Goal: Information Seeking & Learning: Check status

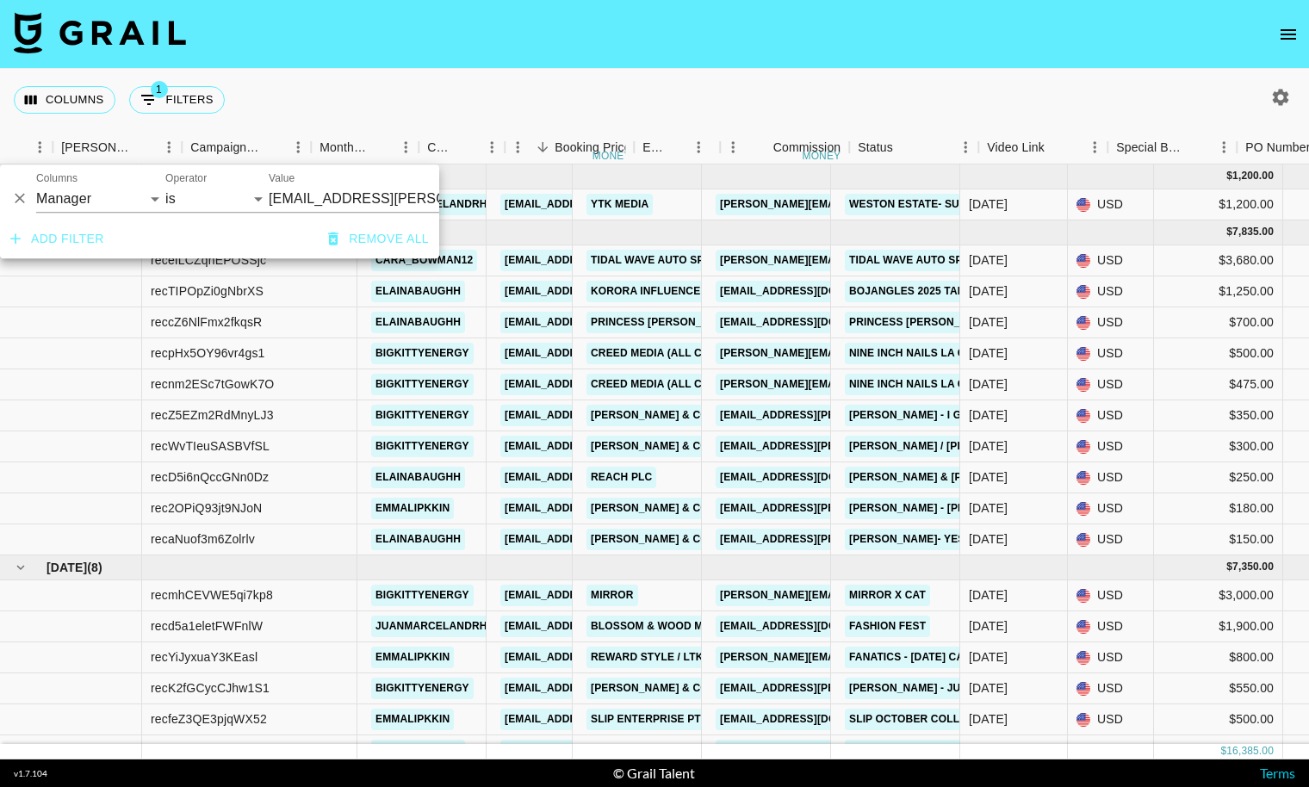
select select "managerIds"
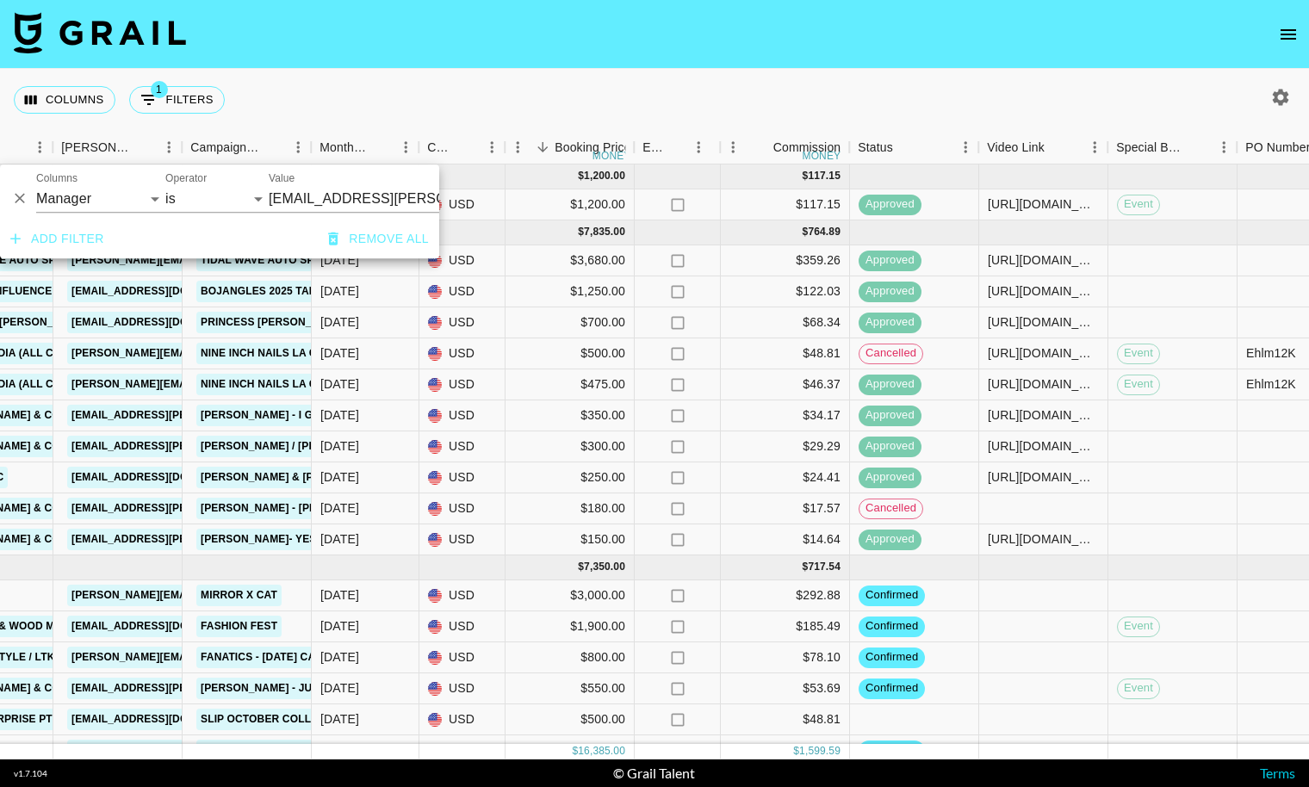
click at [376, 235] on button "Remove all" at bounding box center [378, 239] width 115 height 32
click at [463, 99] on div "Columns 0 Filters + Booking" at bounding box center [654, 100] width 1309 height 62
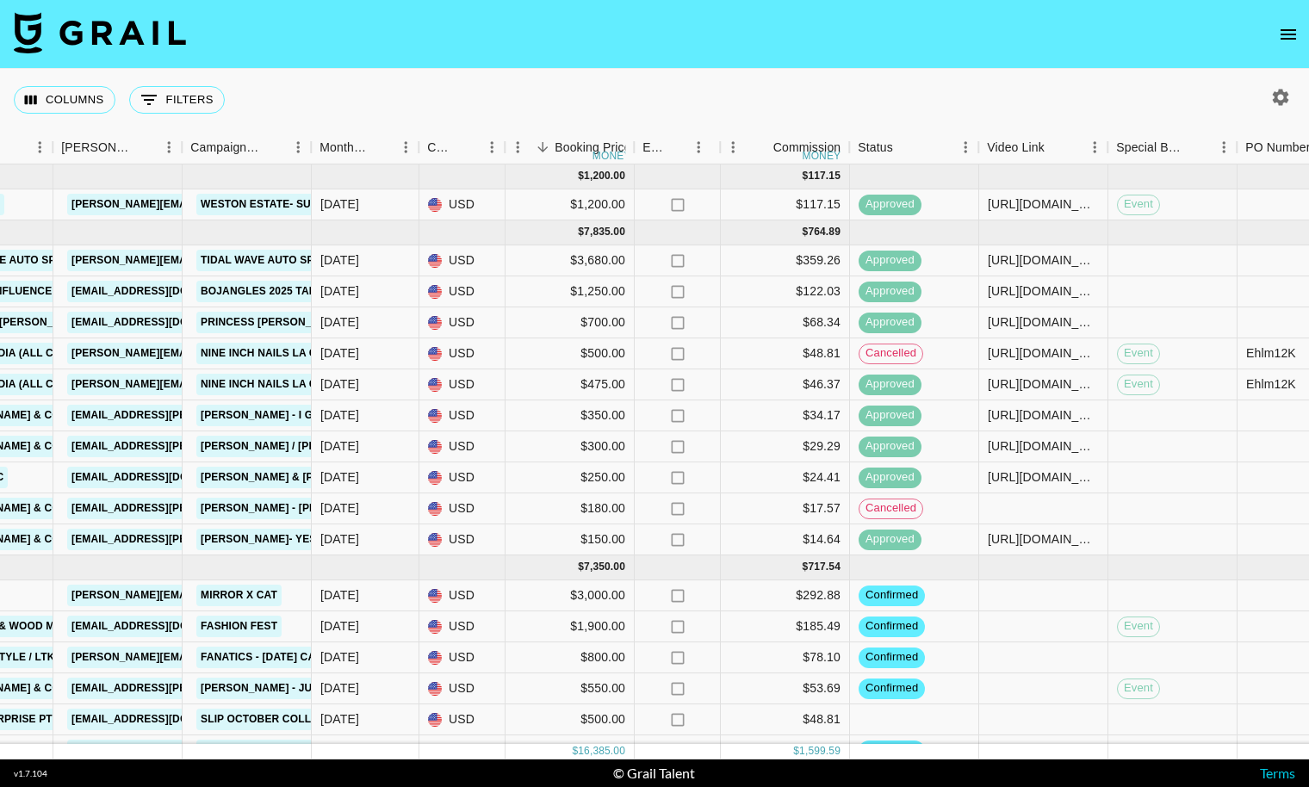
click at [463, 99] on div "Columns 0 Filters + Booking" at bounding box center [654, 100] width 1309 height 62
click at [1279, 95] on icon "button" at bounding box center [1281, 97] width 21 height 21
select select "Jul '25"
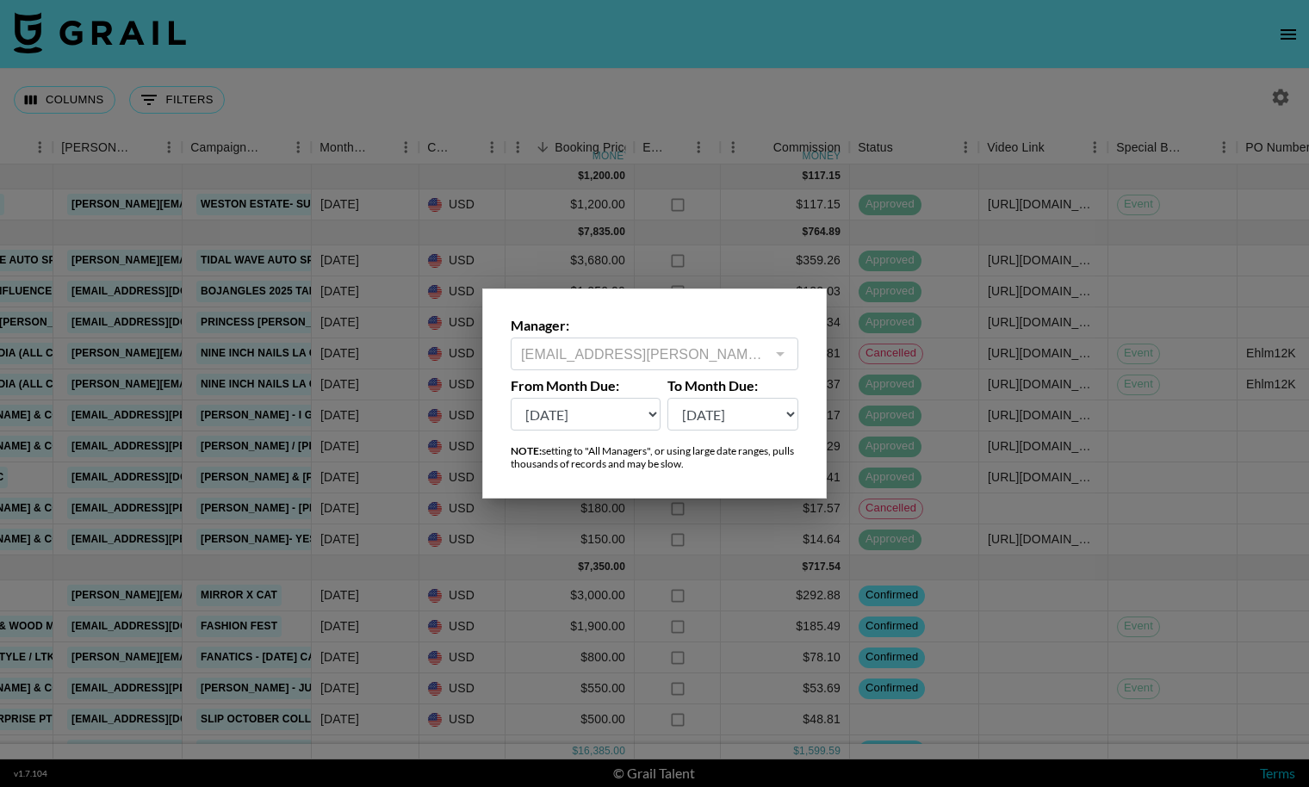
click at [786, 344] on div at bounding box center [779, 354] width 22 height 24
click at [779, 346] on div at bounding box center [779, 354] width 22 height 24
click at [911, 79] on div at bounding box center [654, 393] width 1309 height 787
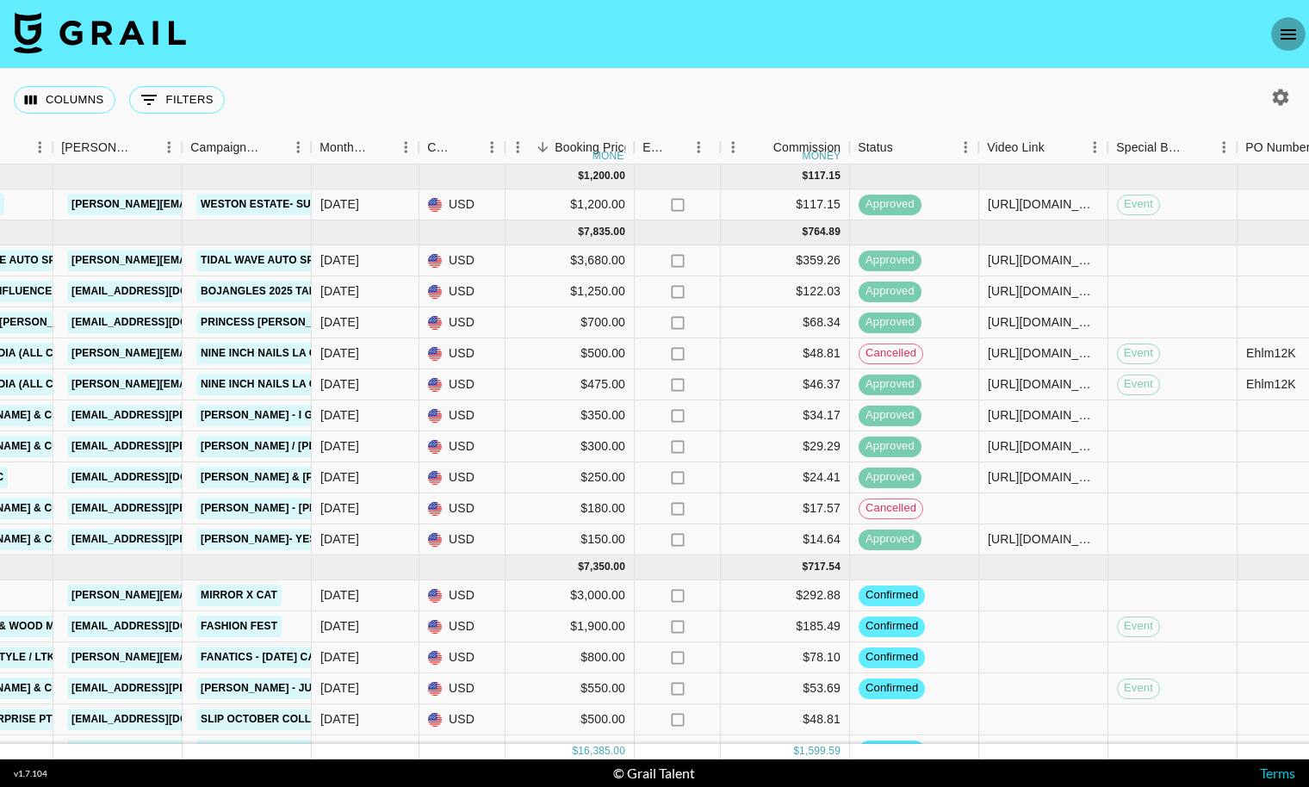
click at [1290, 29] on icon "open drawer" at bounding box center [1289, 34] width 16 height 10
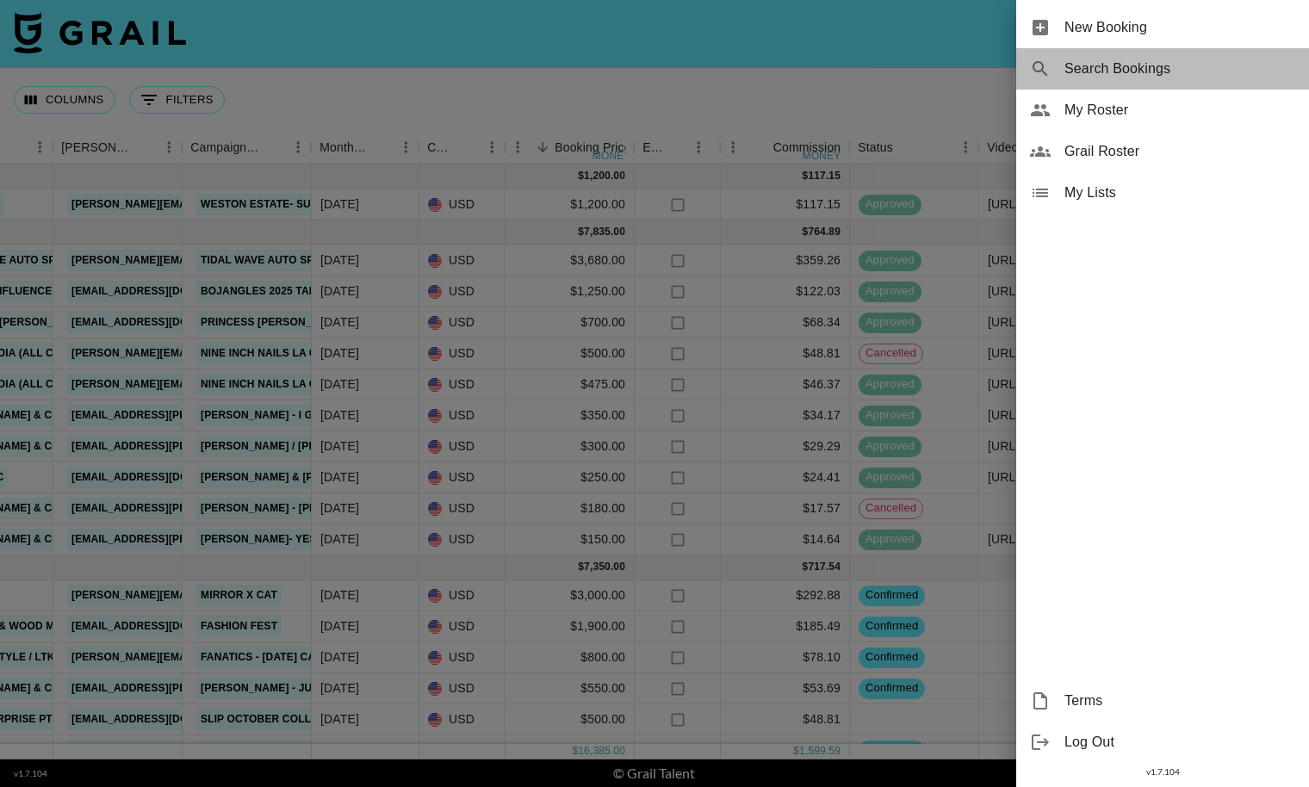
click at [1217, 53] on div "Search Bookings" at bounding box center [1162, 68] width 293 height 41
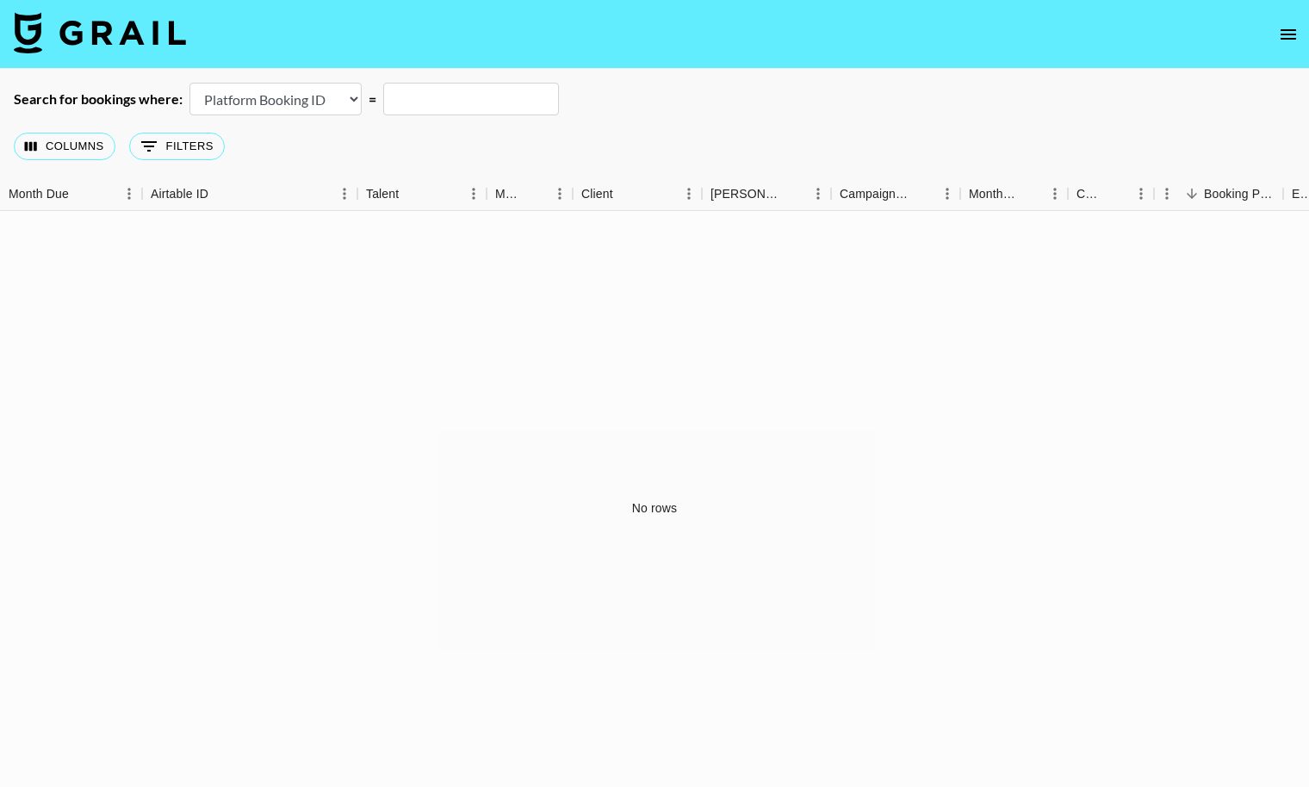
click at [252, 106] on select "Airtable Booking ID Platform Booking ID Platform Campaign ID" at bounding box center [276, 99] width 172 height 33
select select "airtableId"
click at [190, 83] on select "Airtable Booking ID Platform Booking ID Platform Campaign ID" at bounding box center [276, 99] width 172 height 33
click at [485, 83] on input "text" at bounding box center [471, 99] width 176 height 33
paste input "1c1a7a6d-1ef3-44c6-9f13-65187a58cba5"
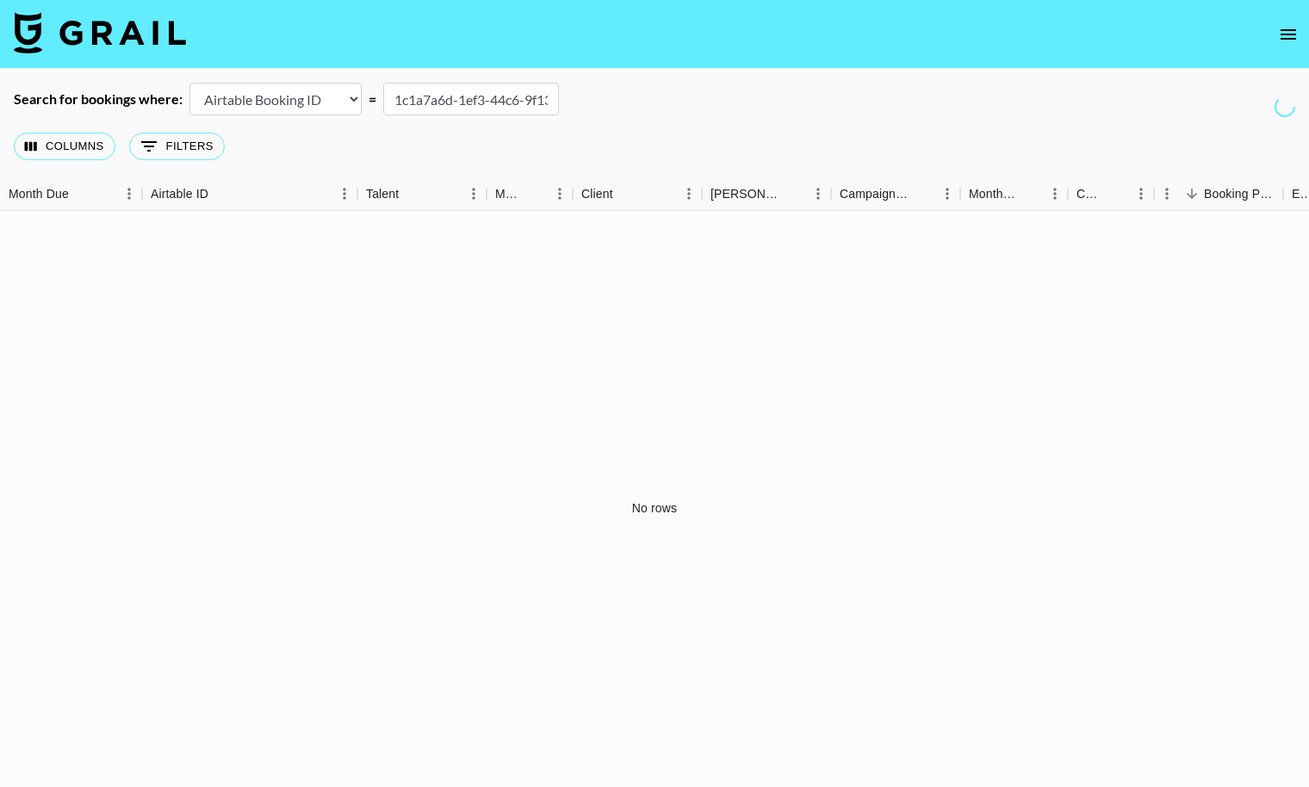
scroll to position [0, 112]
type input "1c1a7a6d-1ef3-44c6-9f13-65187a58cba5"
click at [318, 91] on select "Airtable Booking ID Platform Booking ID Platform Campaign ID" at bounding box center [276, 99] width 172 height 33
click at [190, 83] on select "Airtable Booking ID Platform Booking ID Platform Campaign ID" at bounding box center [276, 99] width 172 height 33
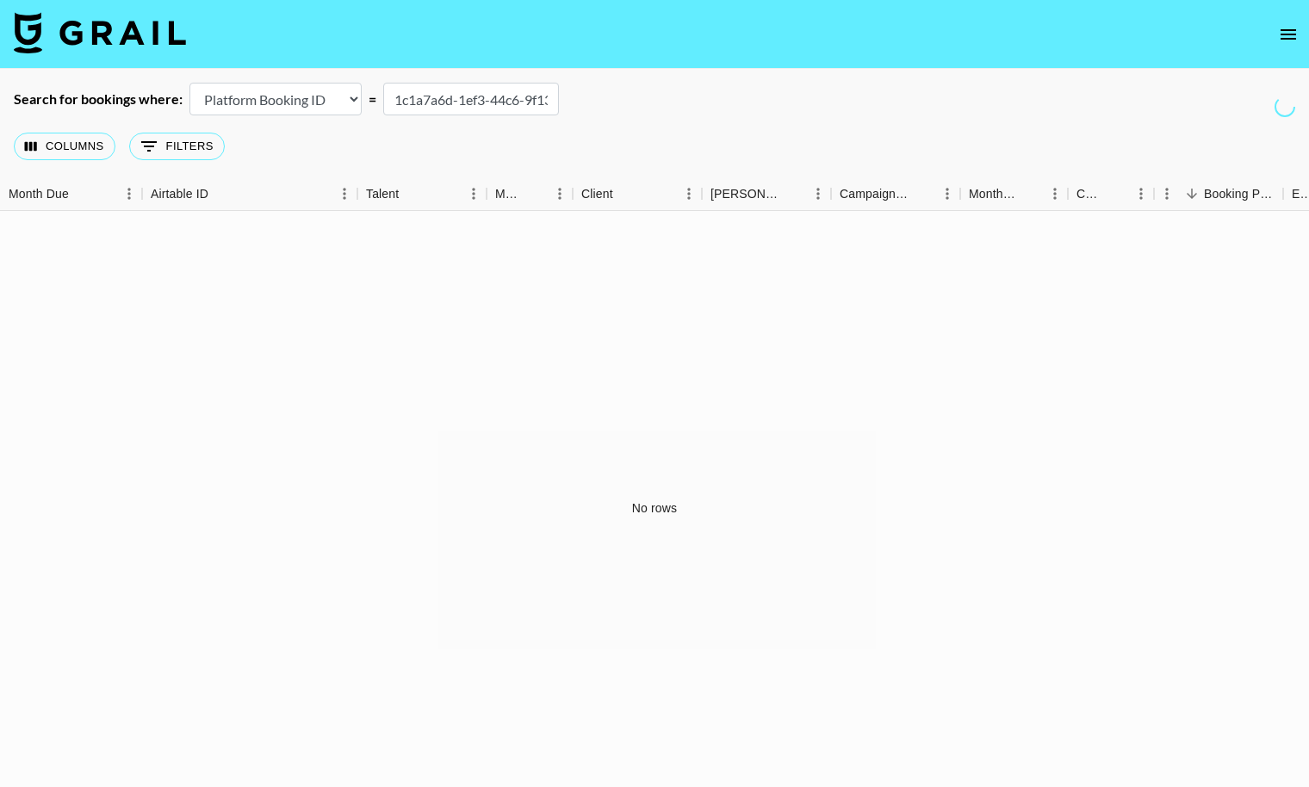
click at [471, 99] on input "1c1a7a6d-1ef3-44c6-9f13-65187a58cba5" at bounding box center [471, 99] width 176 height 33
click at [336, 92] on select "Airtable Booking ID Platform Booking ID Platform Campaign ID" at bounding box center [276, 99] width 172 height 33
select select "campaignId"
click at [190, 83] on select "Airtable Booking ID Platform Booking ID Platform Campaign ID" at bounding box center [276, 99] width 172 height 33
click at [509, 96] on input "1c1a7a6d-1ef3-44c6-9f13-65187a58cba5" at bounding box center [471, 99] width 176 height 33
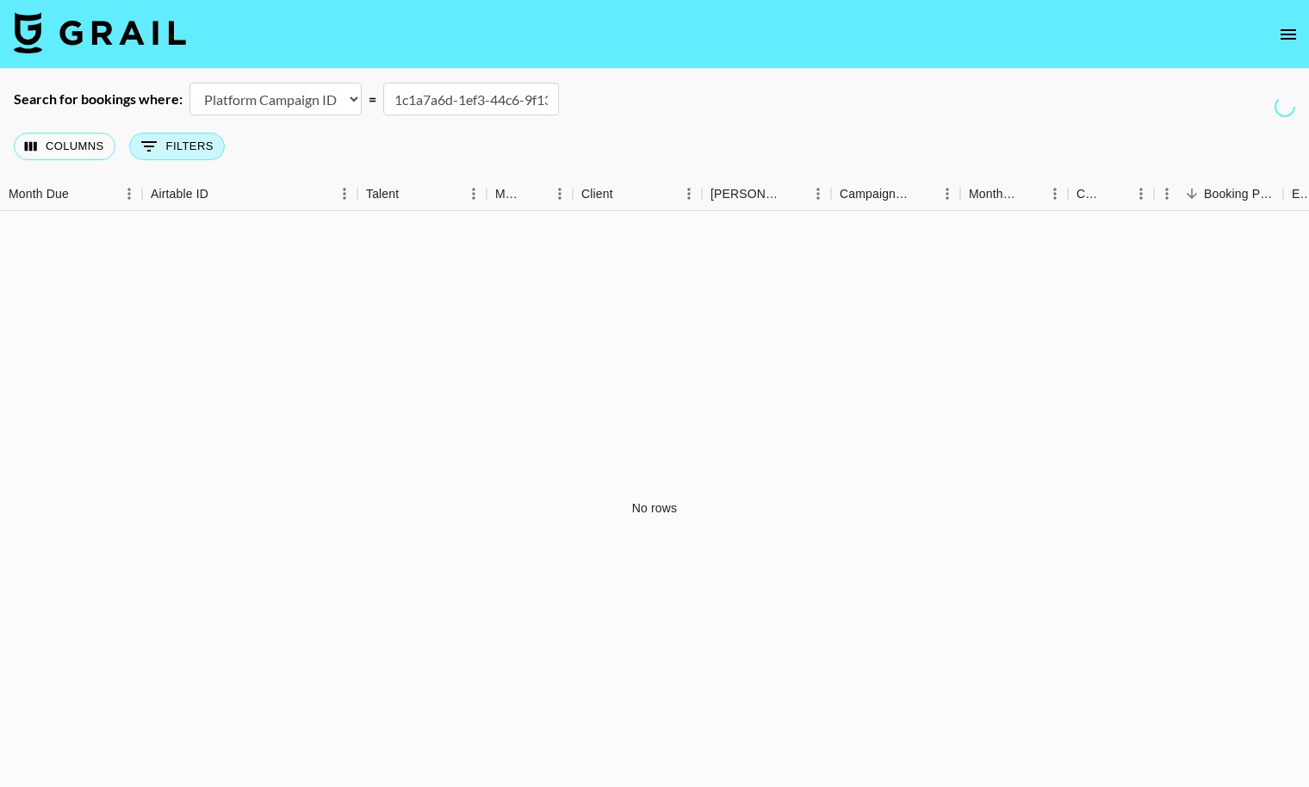
click at [175, 148] on button "0 Filters" at bounding box center [177, 147] width 96 height 28
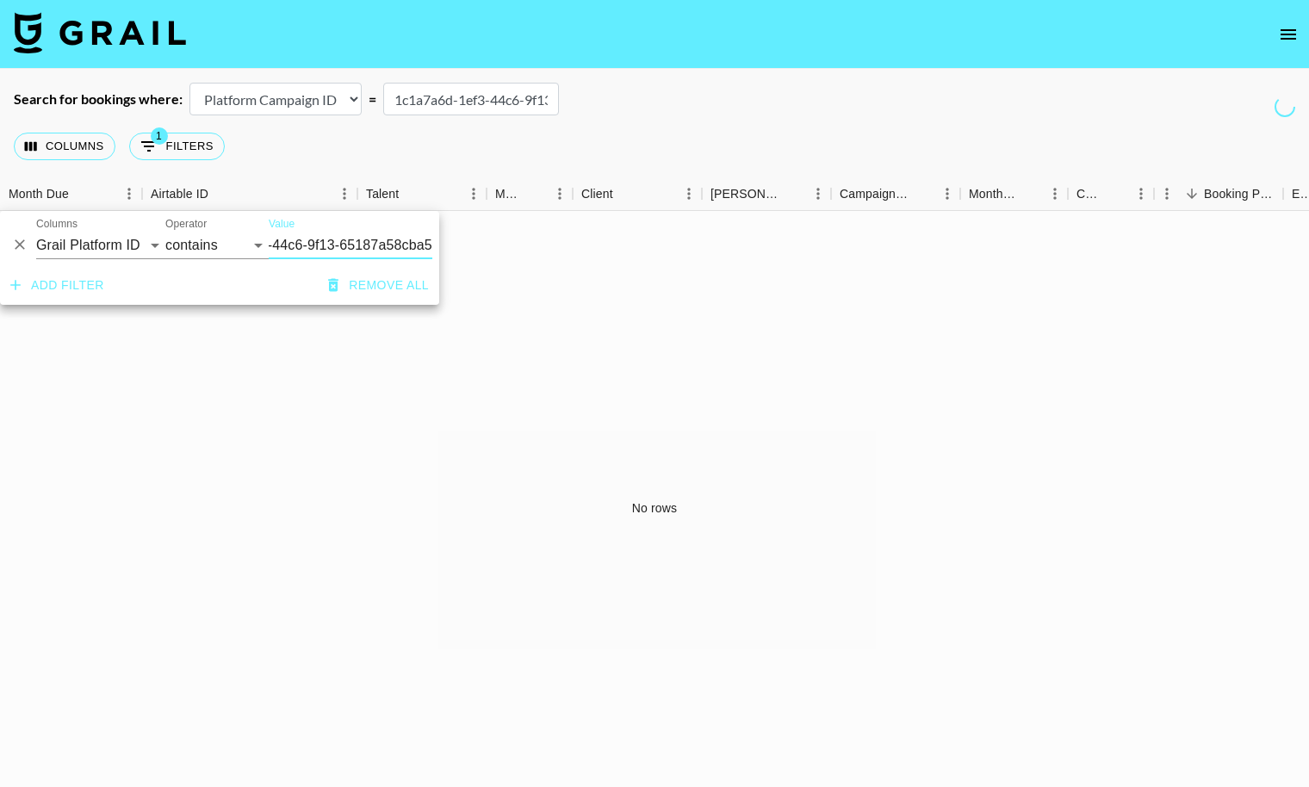
scroll to position [0, 95]
type input "1c1a7a6d-1ef3-44c6-9f13-65187a58cba5"
click at [197, 144] on button "1 Filters" at bounding box center [177, 147] width 96 height 28
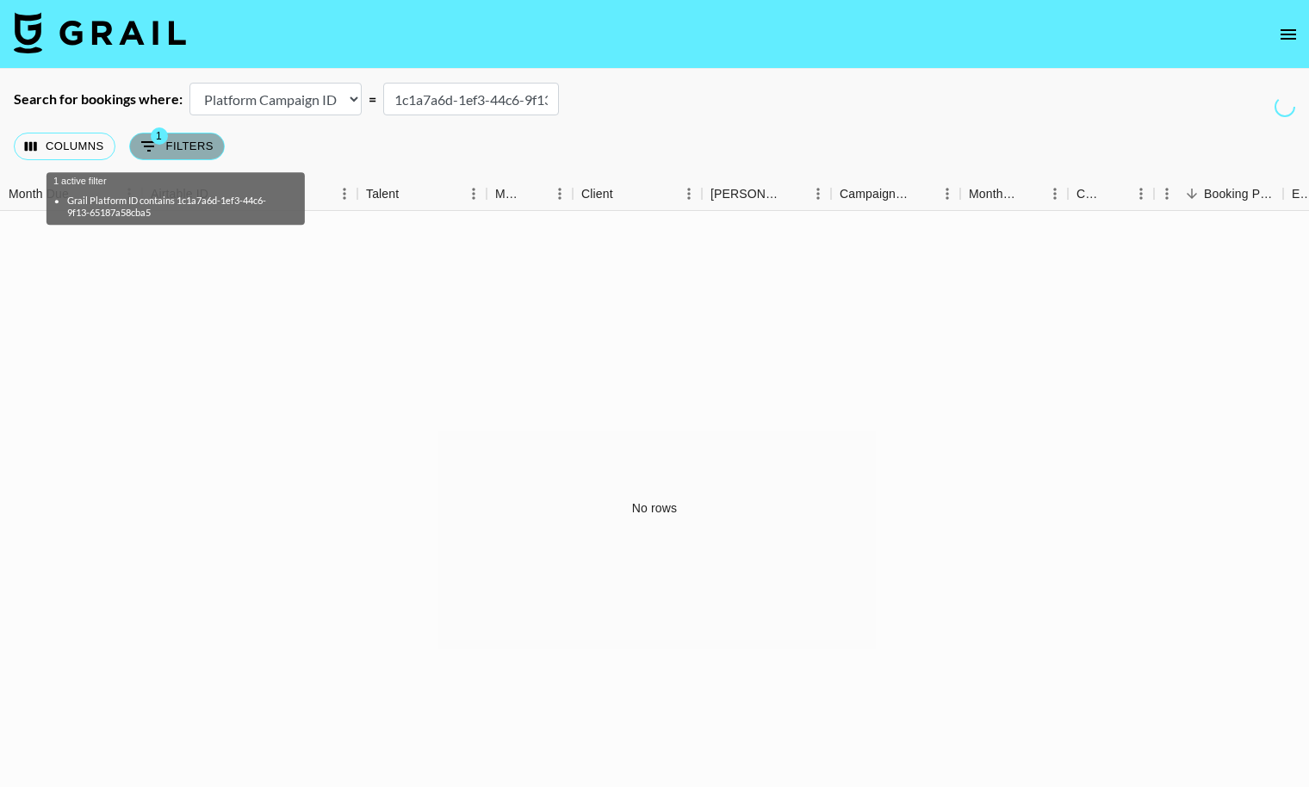
click at [197, 144] on button "1 Filters" at bounding box center [177, 147] width 96 height 28
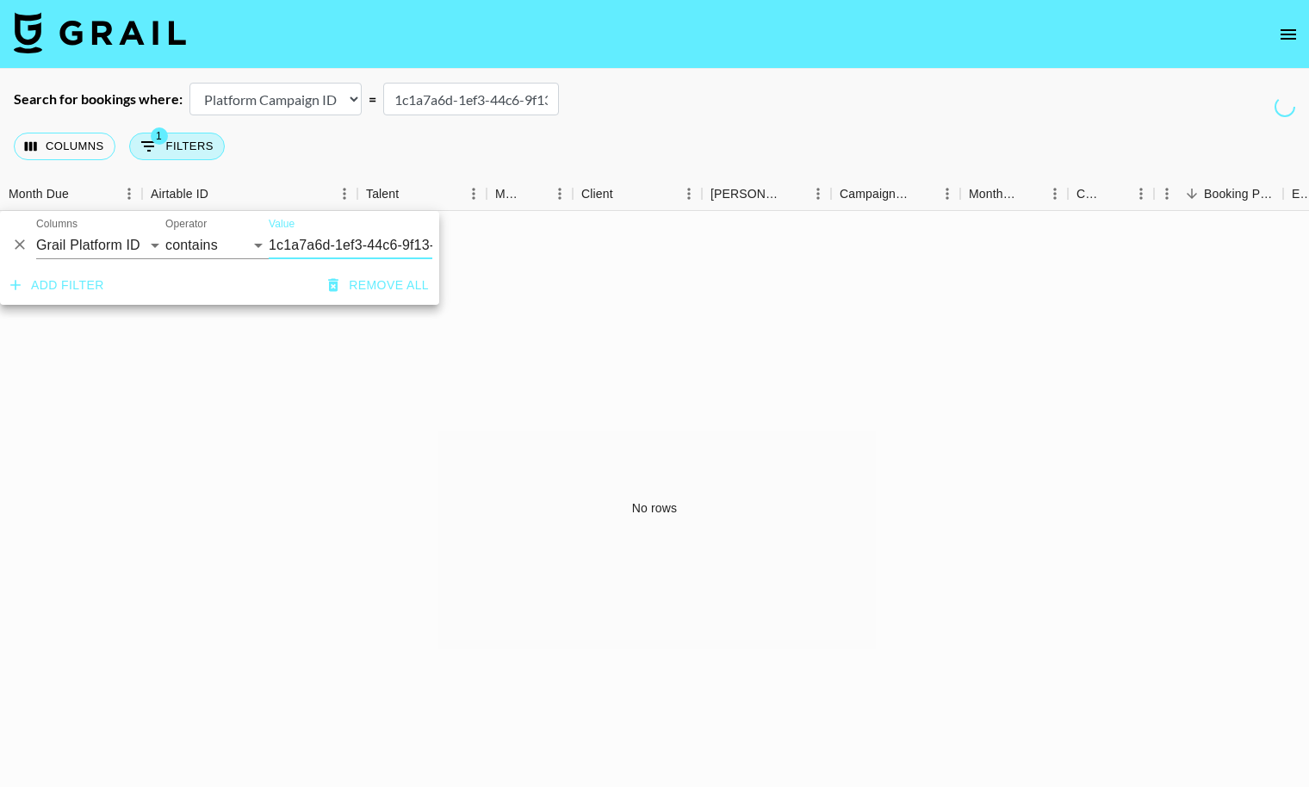
scroll to position [0, 95]
click at [377, 147] on div "Columns 1 Filters + Booking" at bounding box center [654, 146] width 1309 height 62
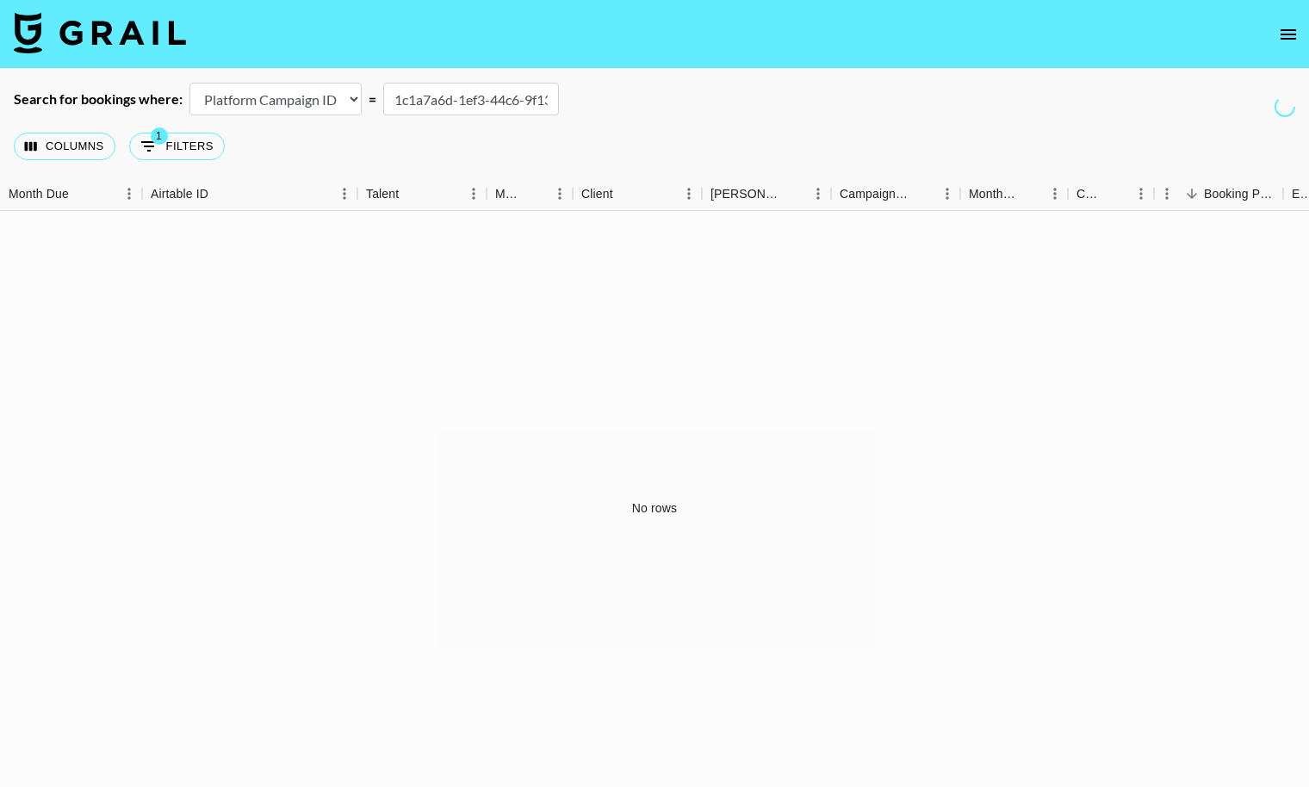
click at [344, 103] on select "Airtable Booking ID Platform Booking ID Platform Campaign ID" at bounding box center [276, 99] width 172 height 33
click at [190, 83] on select "Airtable Booking ID Platform Booking ID Platform Campaign ID" at bounding box center [276, 99] width 172 height 33
click at [330, 99] on select "Airtable Booking ID Platform Booking ID Platform Campaign ID" at bounding box center [276, 99] width 172 height 33
select select "airtableId"
click at [190, 83] on select "Airtable Booking ID Platform Booking ID Platform Campaign ID" at bounding box center [276, 99] width 172 height 33
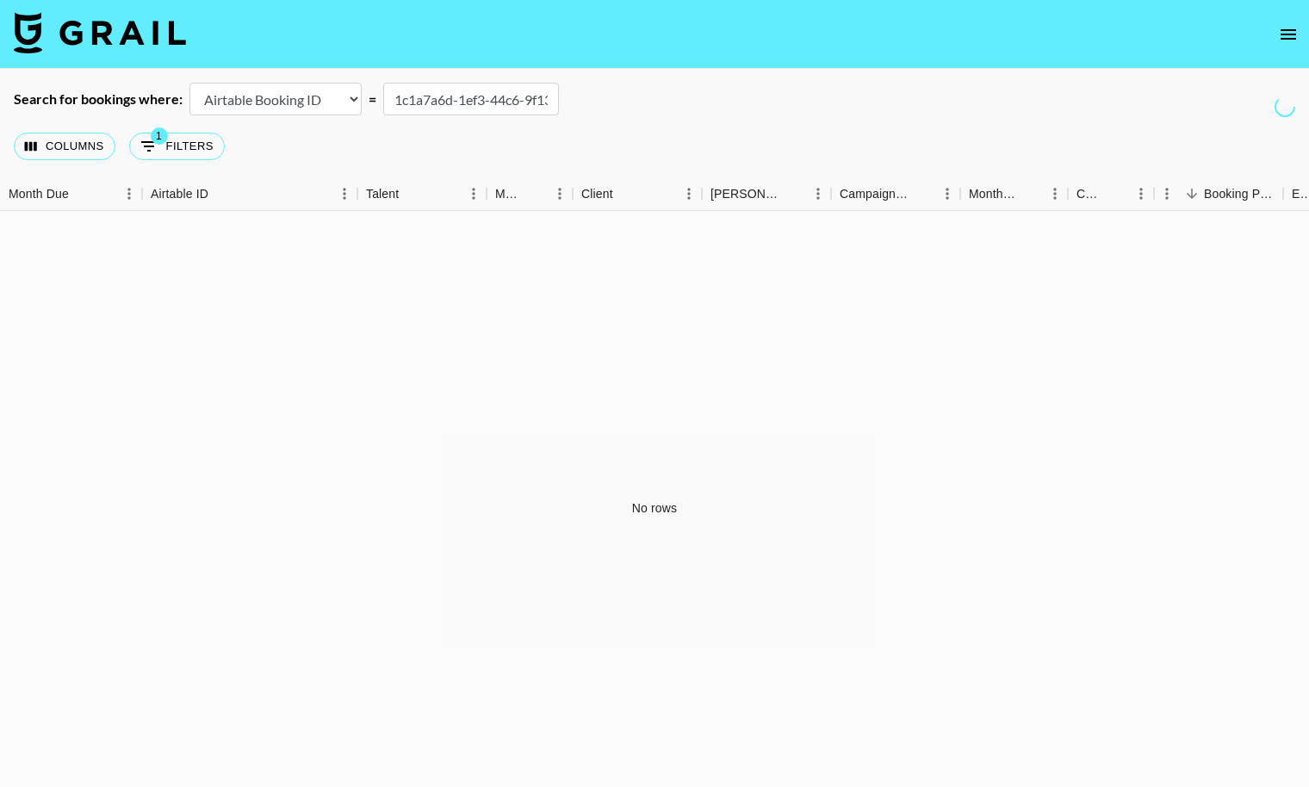
click at [452, 103] on input "1c1a7a6d-1ef3-44c6-9f13-65187a58cba5" at bounding box center [471, 99] width 176 height 33
click at [187, 149] on button "1 Filters" at bounding box center [177, 147] width 96 height 28
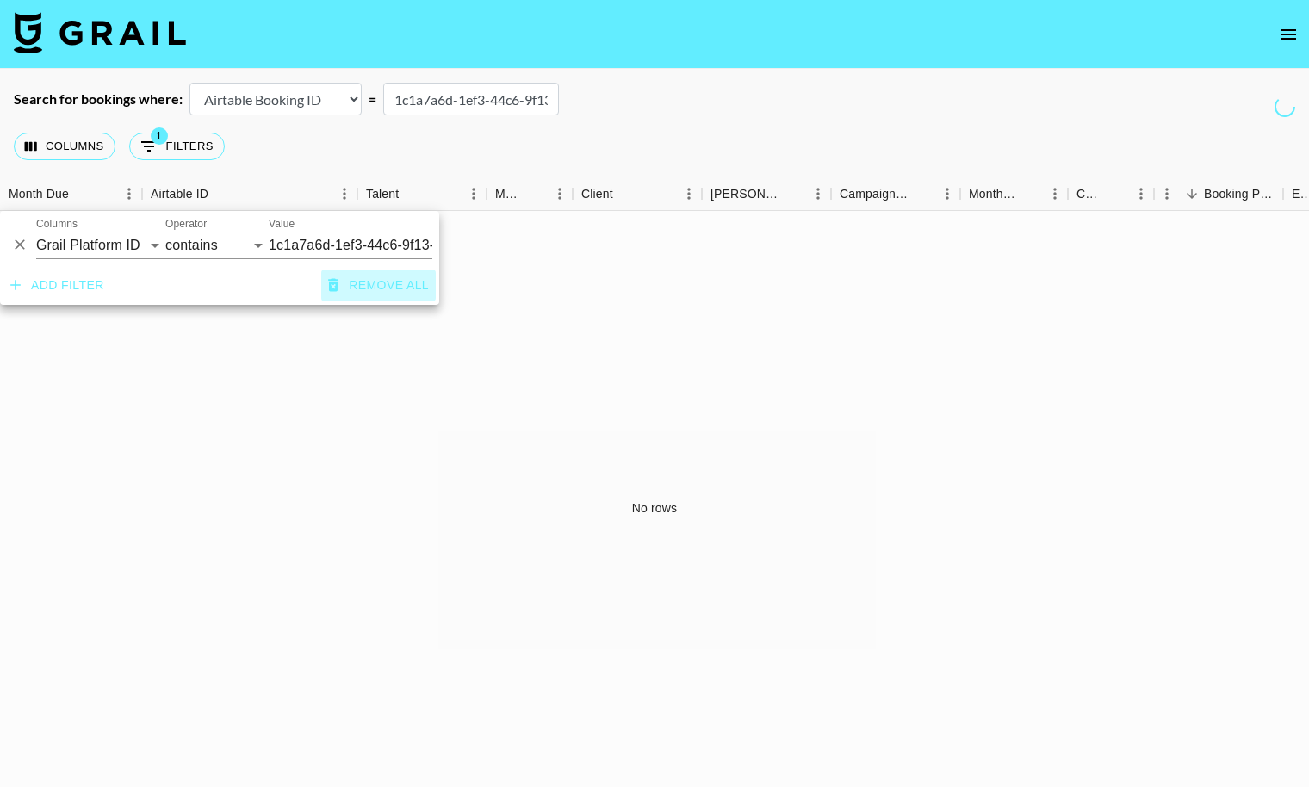
click at [357, 288] on button "Remove all" at bounding box center [378, 286] width 115 height 32
click at [524, 145] on div "Columns 0 Filters + Booking" at bounding box center [654, 146] width 1309 height 62
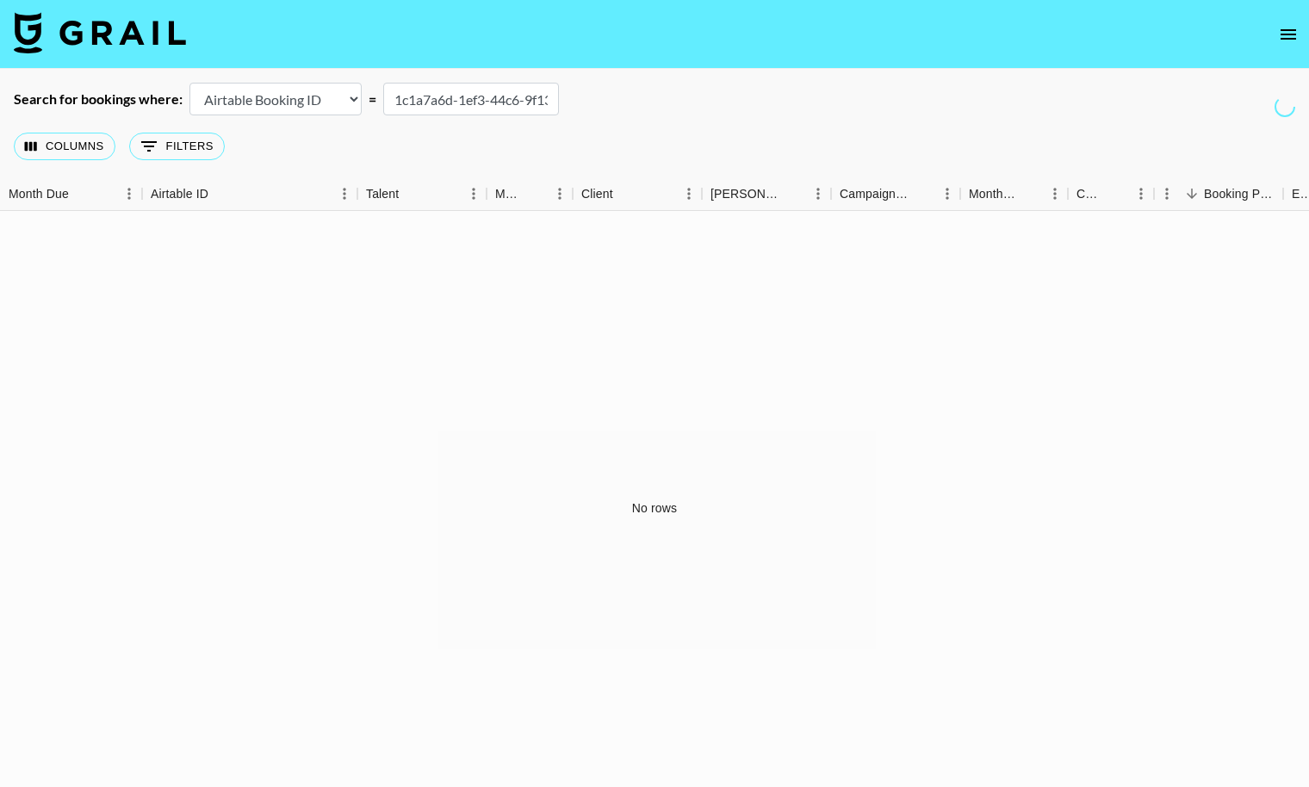
click at [469, 88] on input "1c1a7a6d-1ef3-44c6-9f13-65187a58cba5" at bounding box center [471, 99] width 176 height 33
click at [471, 101] on input "1c1a7a6d-1ef3-44c6-9f13-65187a58cba5" at bounding box center [471, 99] width 176 height 33
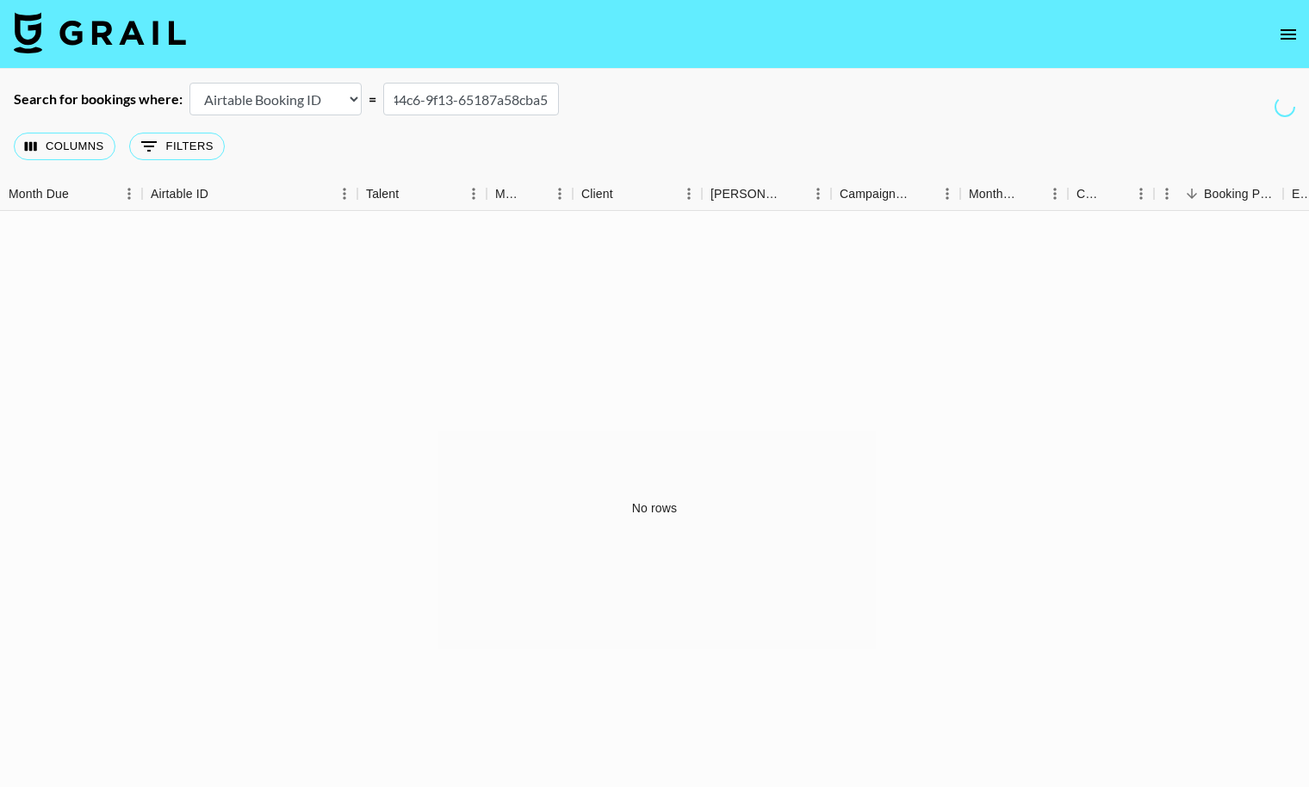
click at [471, 101] on input "1c1a7a6d-1ef3-44c6-9f13-65187a58cba5" at bounding box center [471, 99] width 176 height 33
click at [1287, 28] on icon "open drawer" at bounding box center [1288, 34] width 21 height 21
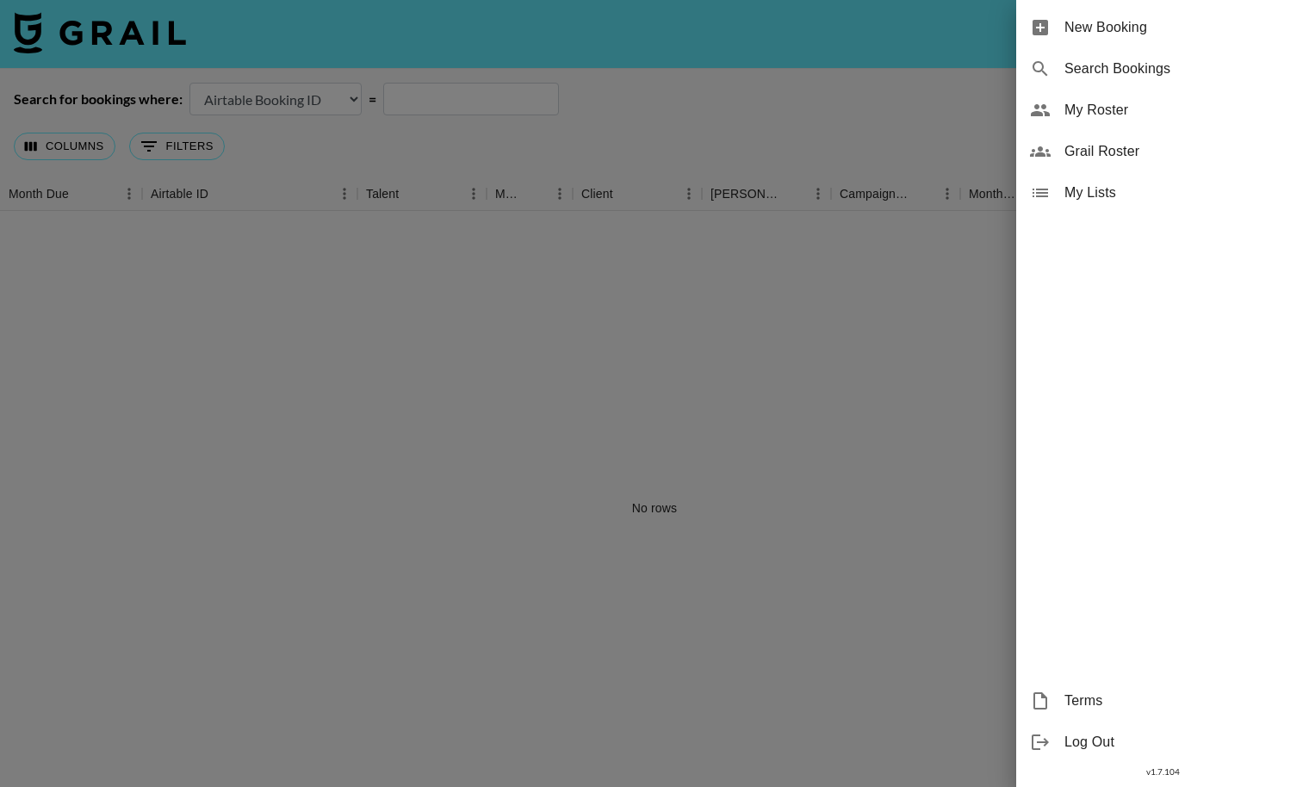
click at [1203, 148] on span "Grail Roster" at bounding box center [1180, 151] width 231 height 21
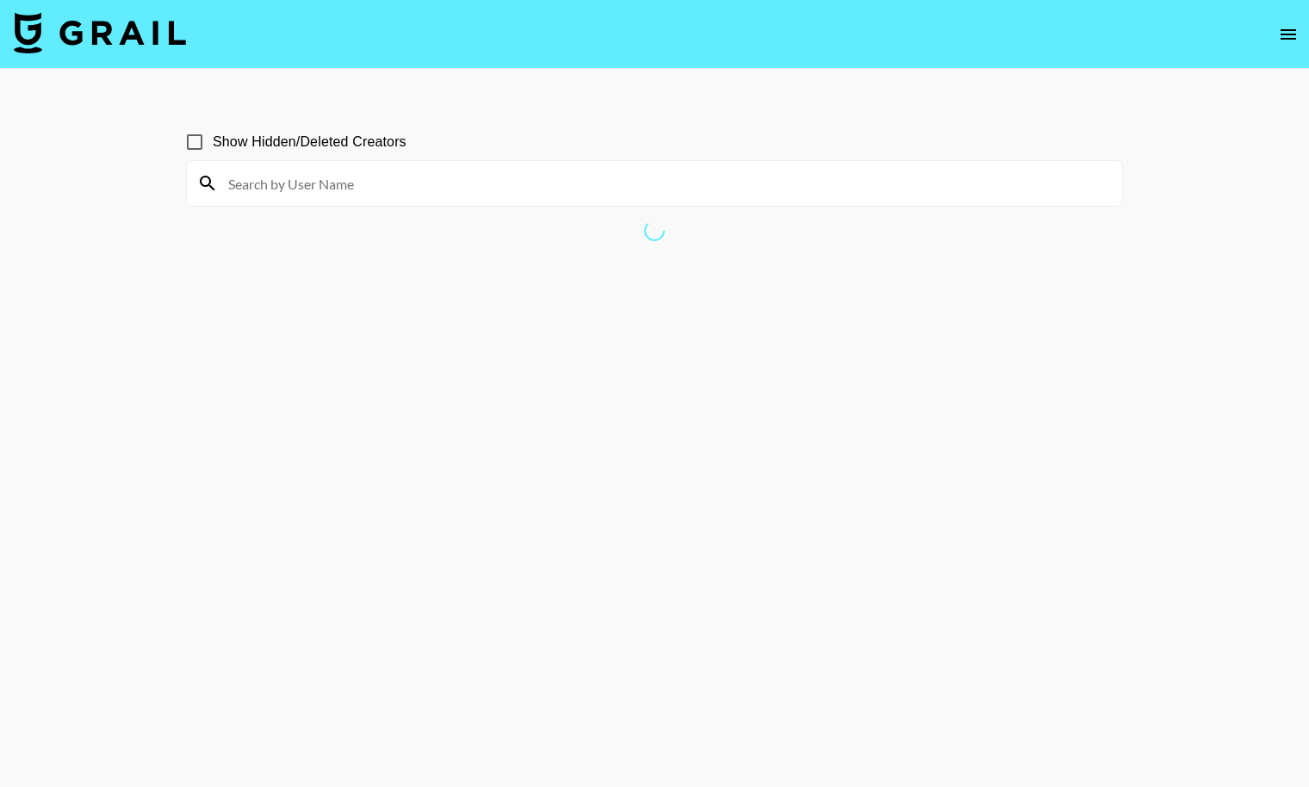
click at [1290, 24] on icon "open drawer" at bounding box center [1288, 34] width 21 height 21
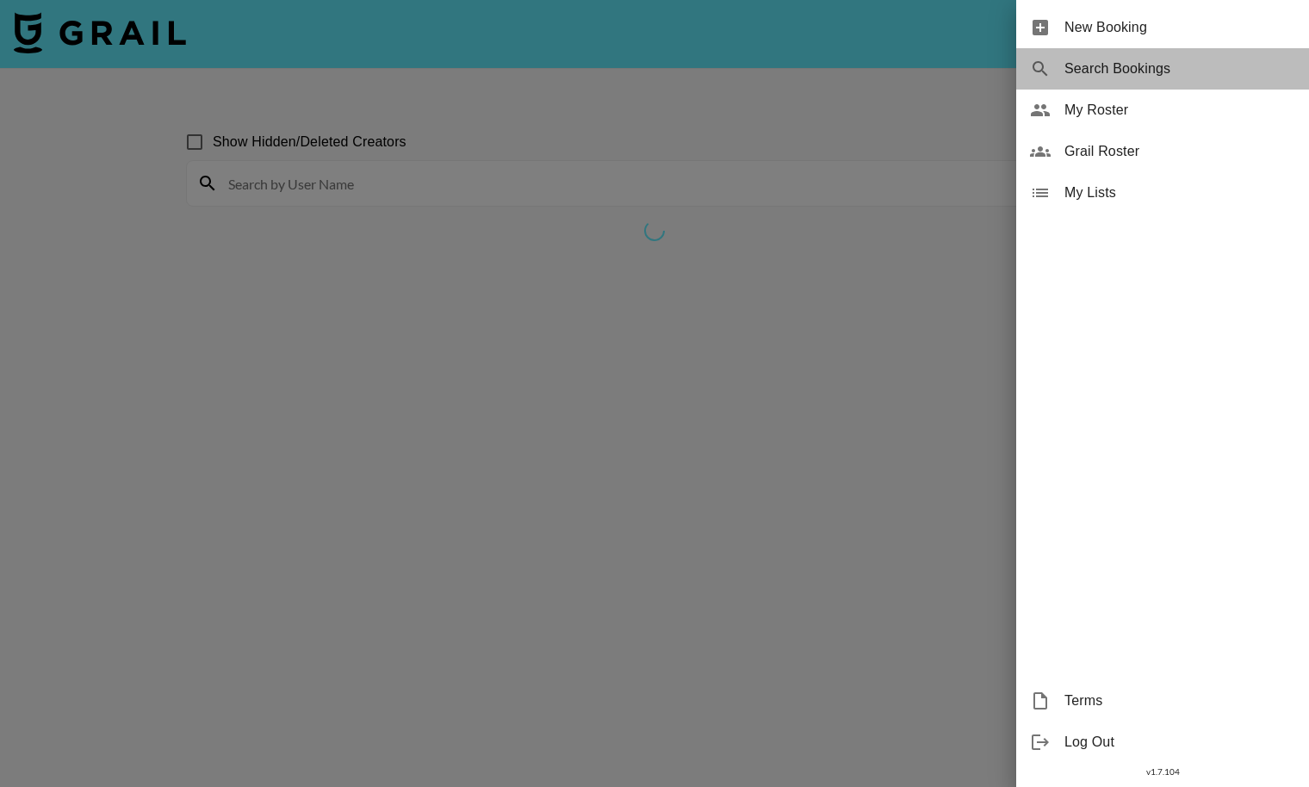
click at [1194, 70] on span "Search Bookings" at bounding box center [1180, 69] width 231 height 21
select select "id"
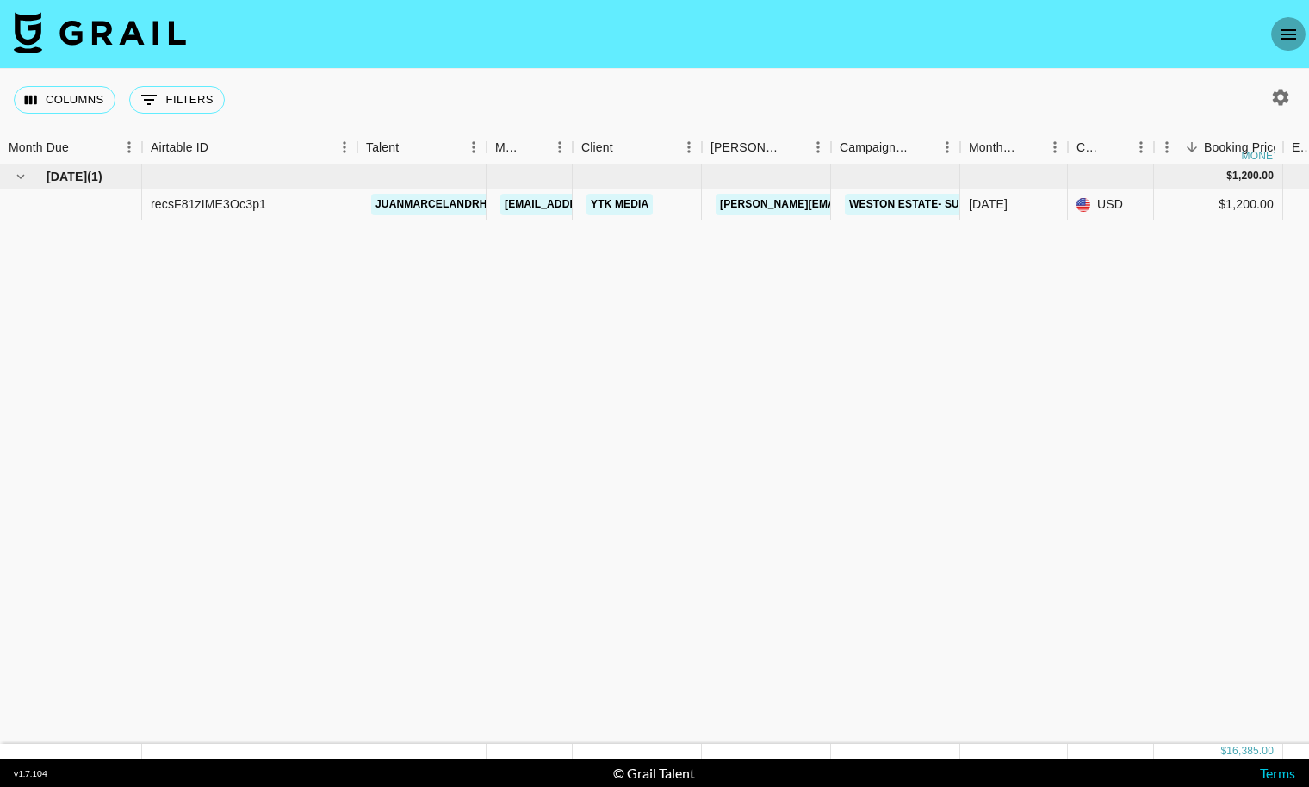
click at [1286, 40] on icon "open drawer" at bounding box center [1288, 34] width 21 height 21
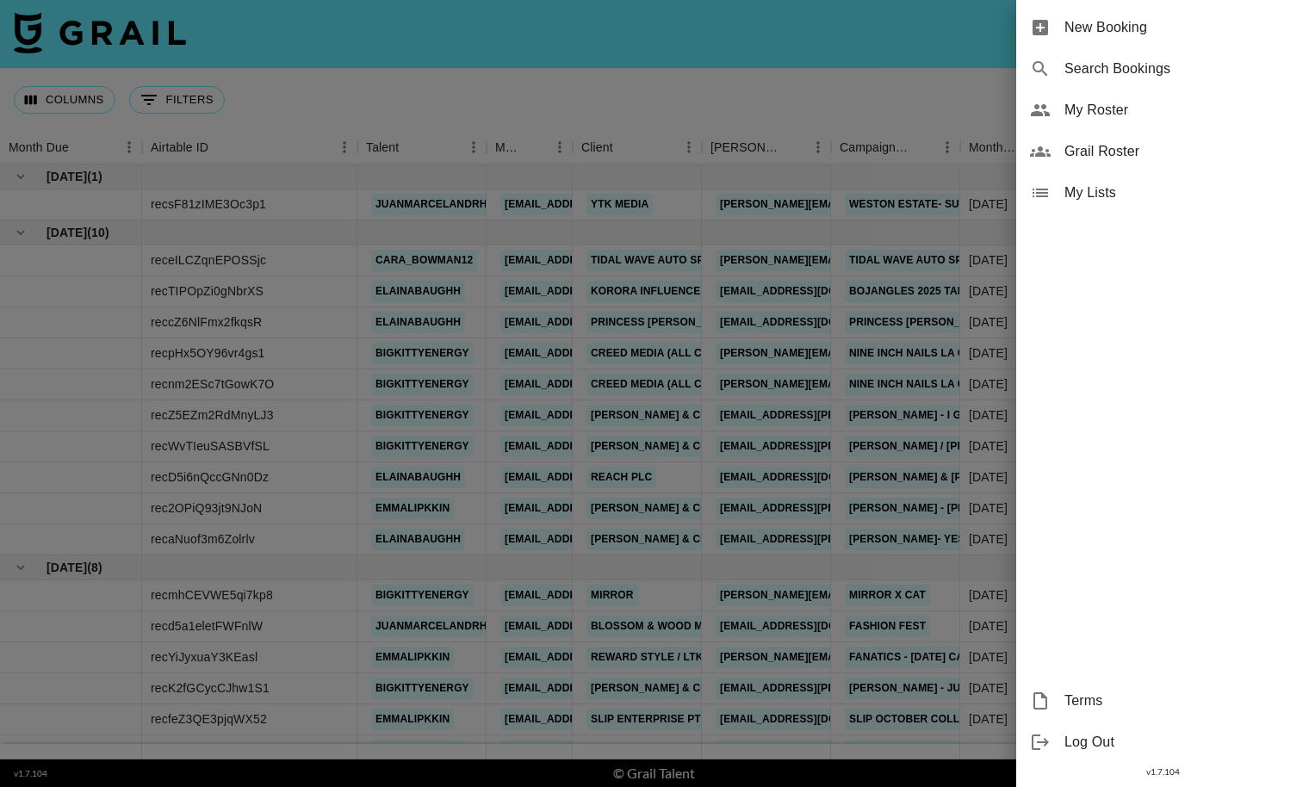
click at [1166, 71] on span "Search Bookings" at bounding box center [1180, 69] width 231 height 21
select select "id"
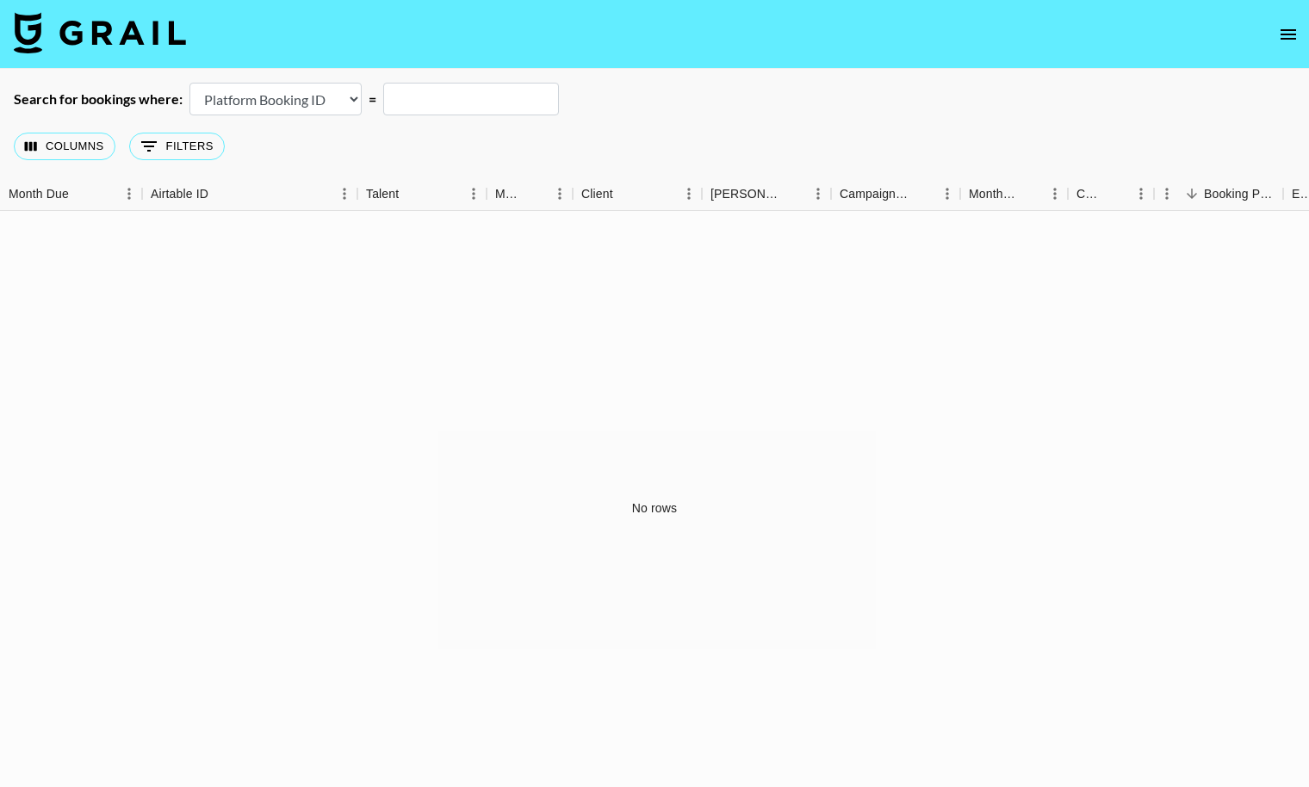
click at [488, 108] on input "text" at bounding box center [471, 99] width 176 height 33
paste input "0732e7ce-39bd-408d-a281-82422aef4136"
type input "0732e7ce-39bd-408d-a281-82422aef4136"
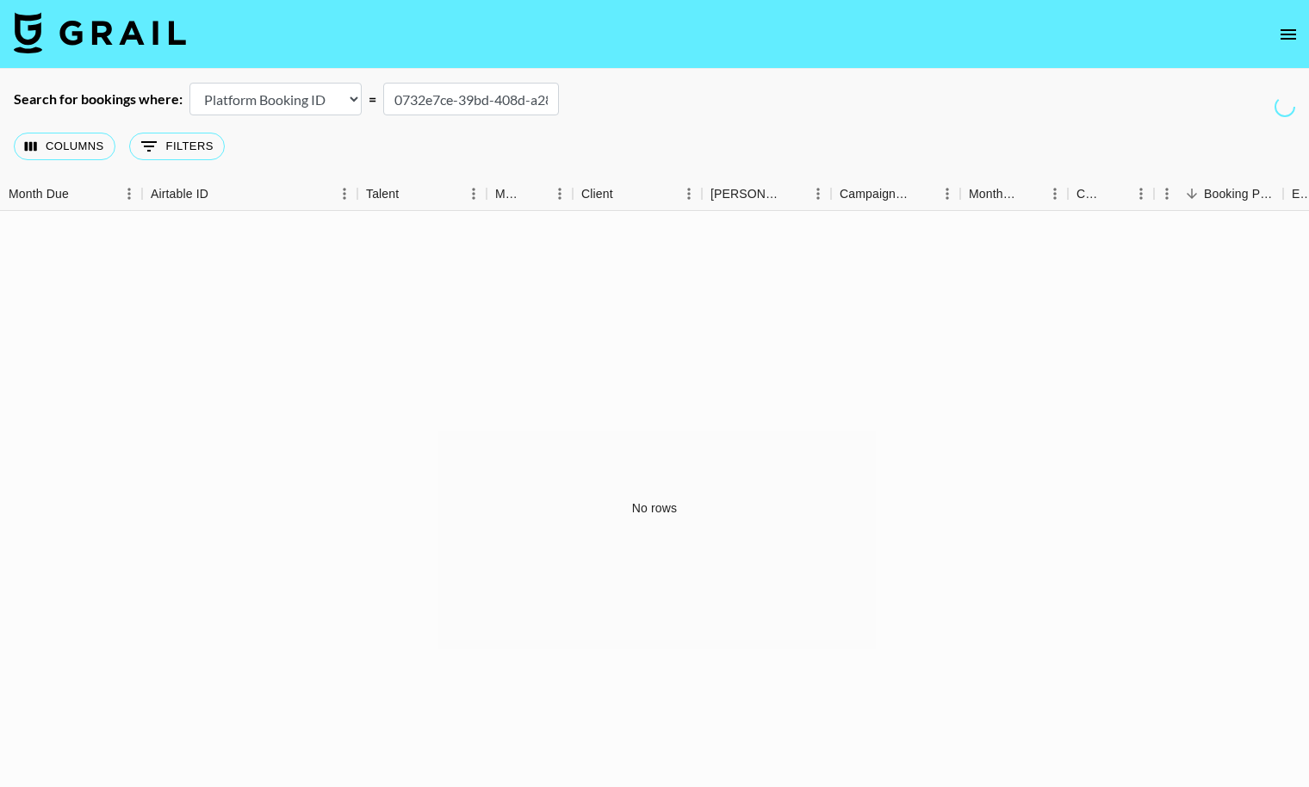
click at [309, 96] on select "Airtable Booking ID Platform Booking ID Platform Campaign ID" at bounding box center [276, 99] width 172 height 33
click at [190, 83] on select "Airtable Booking ID Platform Booking ID Platform Campaign ID" at bounding box center [276, 99] width 172 height 33
click at [464, 94] on input "0732e7ce-39bd-408d-a281-82422aef4136" at bounding box center [471, 99] width 176 height 33
click at [340, 111] on select "Airtable Booking ID Platform Booking ID Platform Campaign ID" at bounding box center [276, 99] width 172 height 33
select select "campaignId"
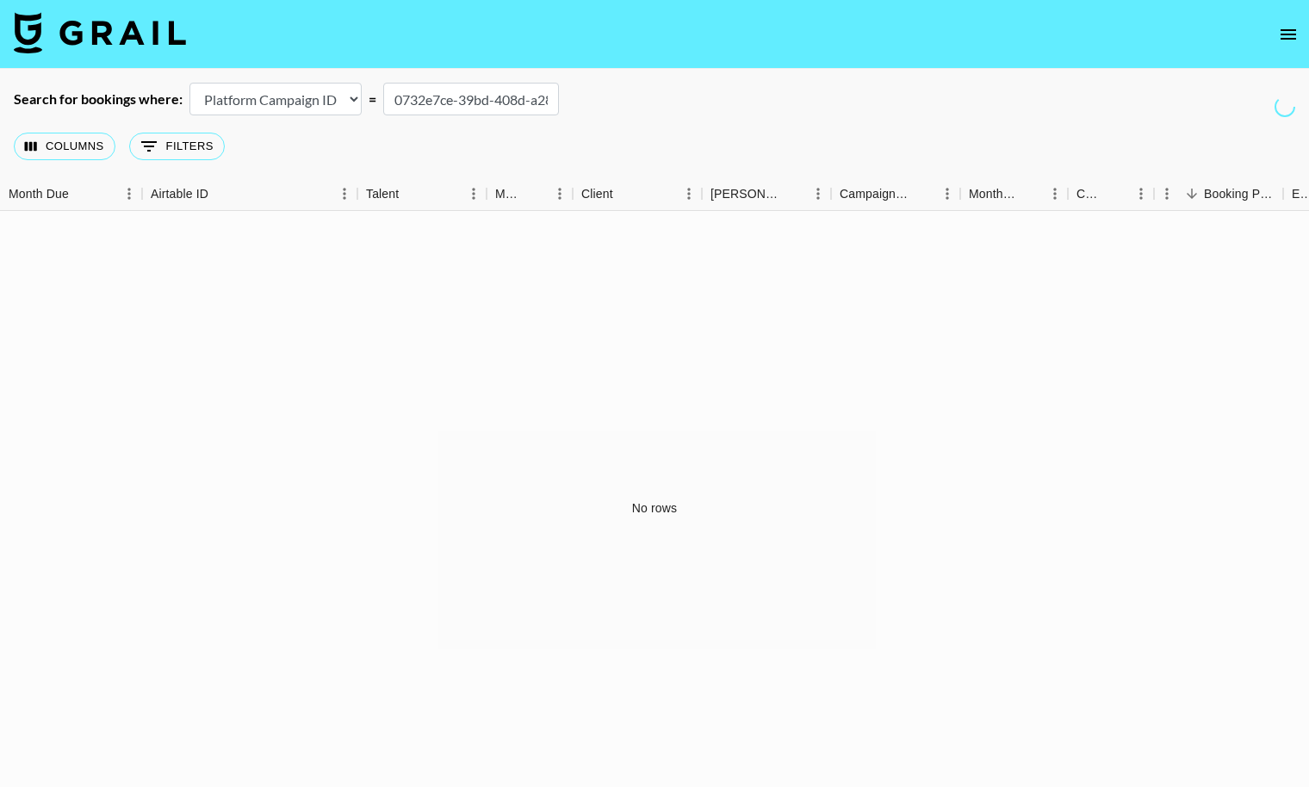
click at [190, 83] on select "Airtable Booking ID Platform Booking ID Platform Campaign ID" at bounding box center [276, 99] width 172 height 33
click at [425, 101] on input "0732e7ce-39bd-408d-a281-82422aef4136" at bounding box center [471, 99] width 176 height 33
click at [439, 95] on input "0732e7ce-39bd-408d-a281-82422aef4136" at bounding box center [471, 99] width 176 height 33
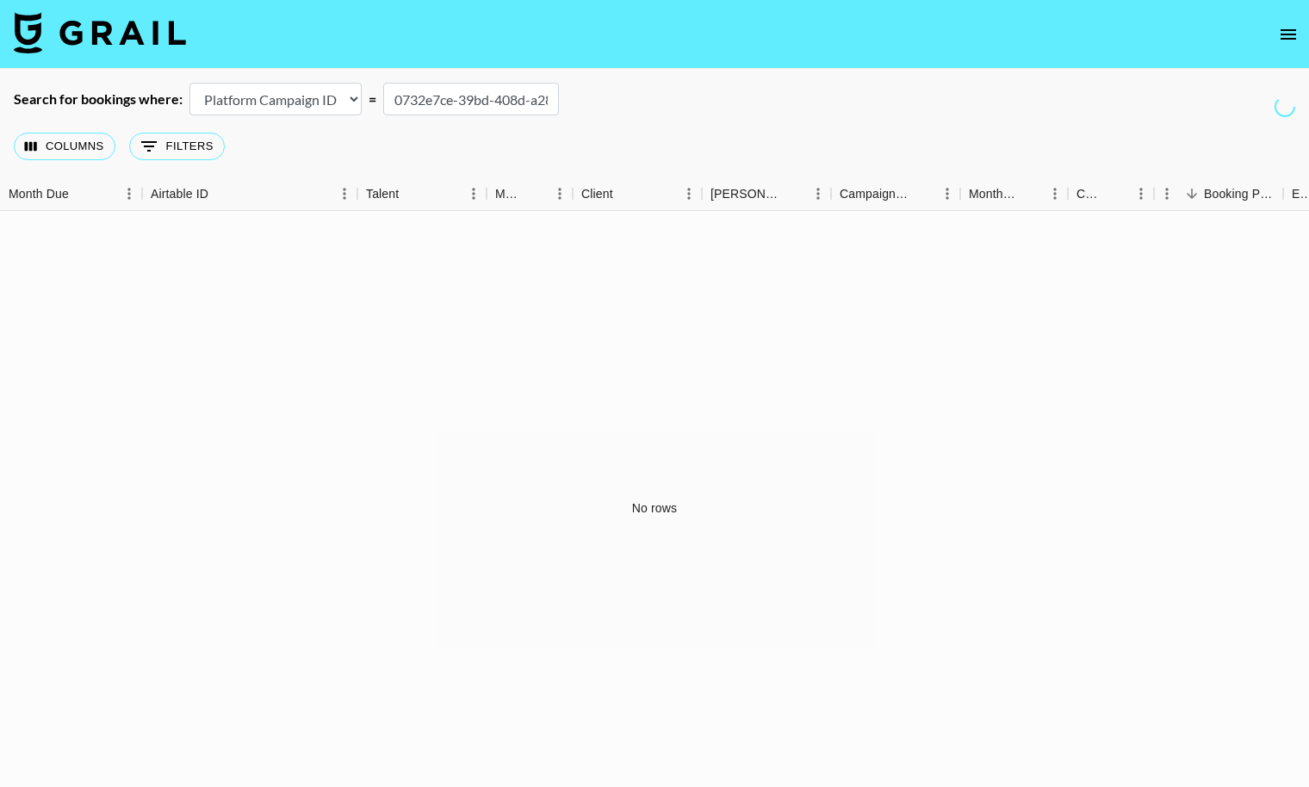
paste input "text"
click at [139, 93] on div "Search for bookings where:" at bounding box center [98, 98] width 169 height 17
click at [226, 99] on select "Airtable Booking ID Platform Booking ID Platform Campaign ID" at bounding box center [276, 99] width 172 height 33
click at [190, 83] on select "Airtable Booking ID Platform Booking ID Platform Campaign ID" at bounding box center [276, 99] width 172 height 33
click at [488, 95] on input "422aef4136" at bounding box center [471, 99] width 176 height 33
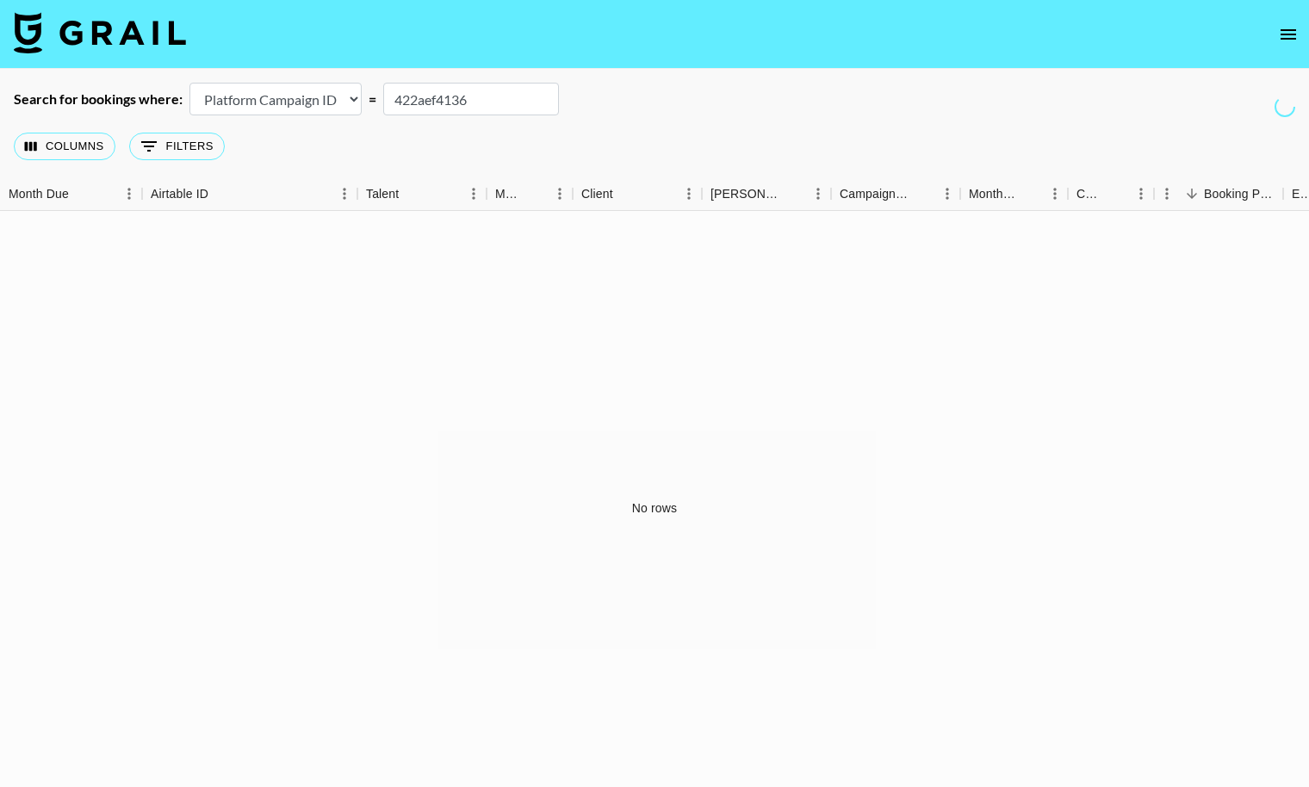
paste input "422aef4136"
type input "422aef4136422aef4136"
click at [488, 95] on input "422aef4136422aef4136" at bounding box center [471, 99] width 176 height 33
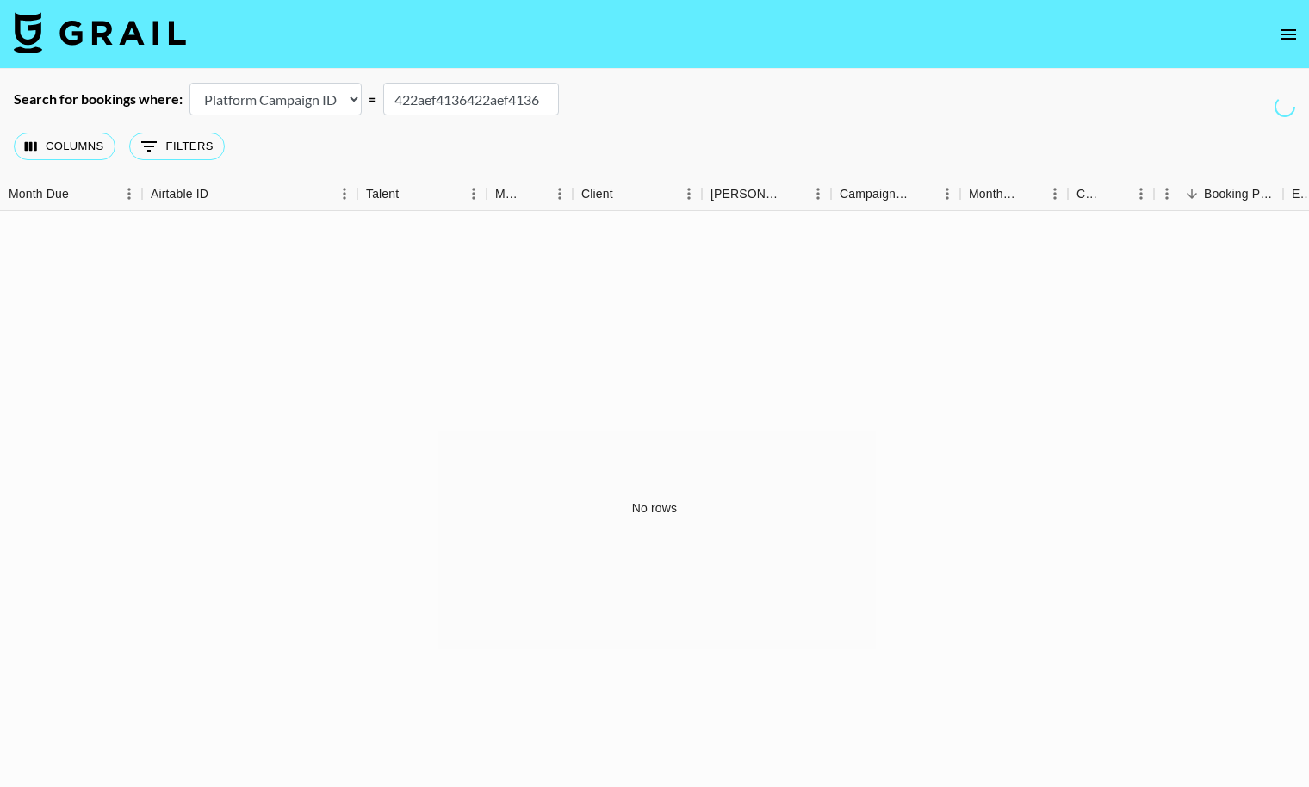
click at [488, 95] on input "422aef4136422aef4136" at bounding box center [471, 99] width 176 height 33
paste input "422aef4136"
type input "422aef4136"
